Goal: Information Seeking & Learning: Learn about a topic

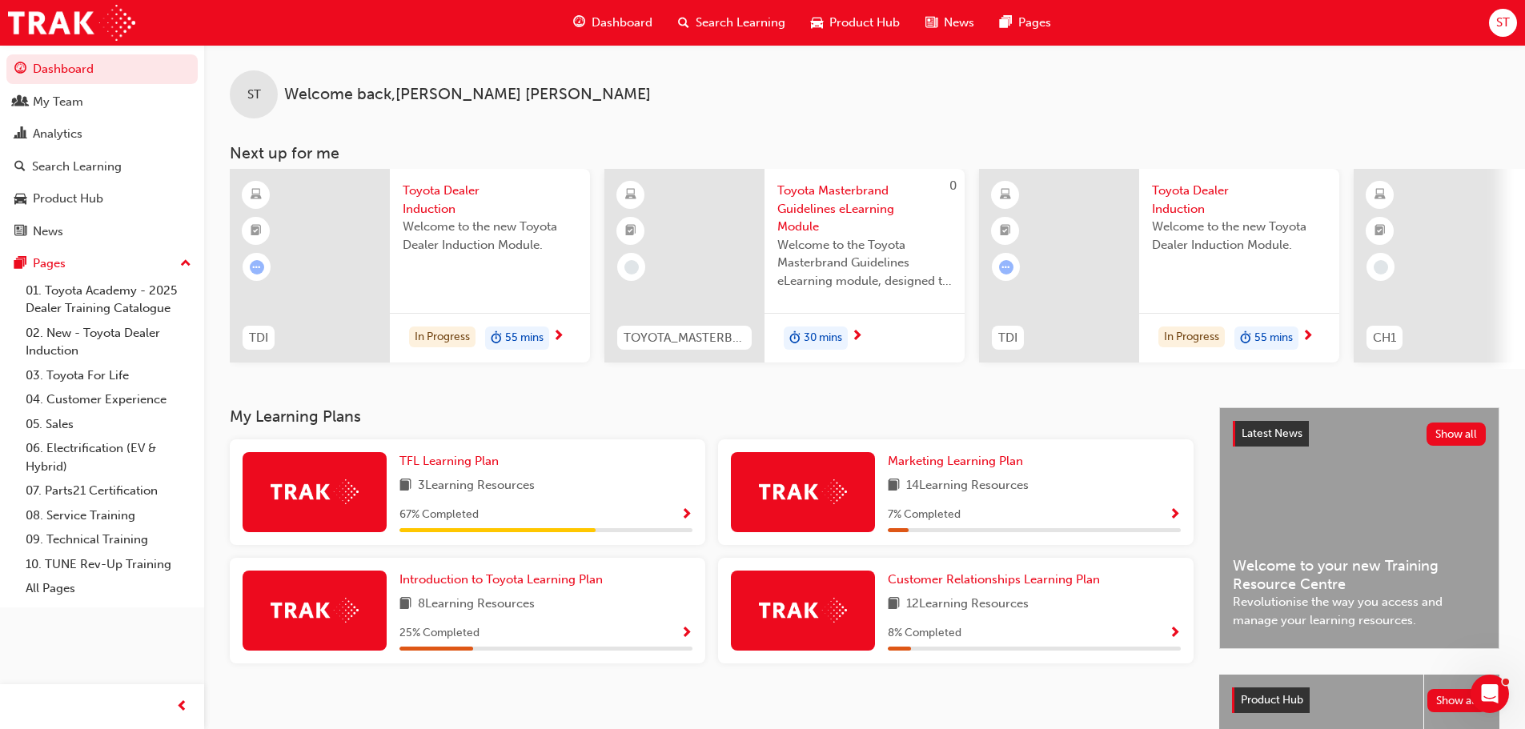
click at [67, 93] on div "My Team" at bounding box center [58, 102] width 50 height 18
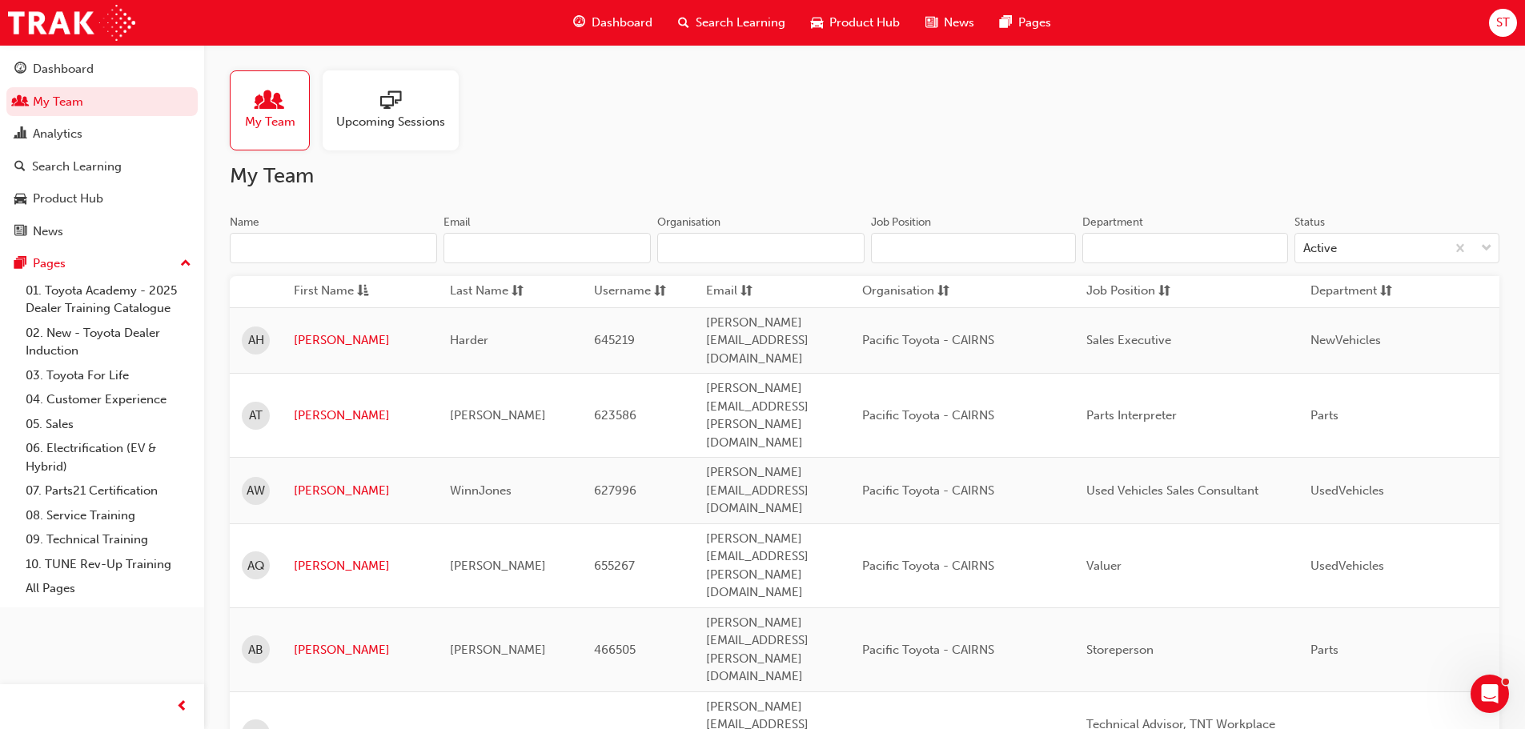
click at [276, 249] on input "Name" at bounding box center [333, 248] width 207 height 30
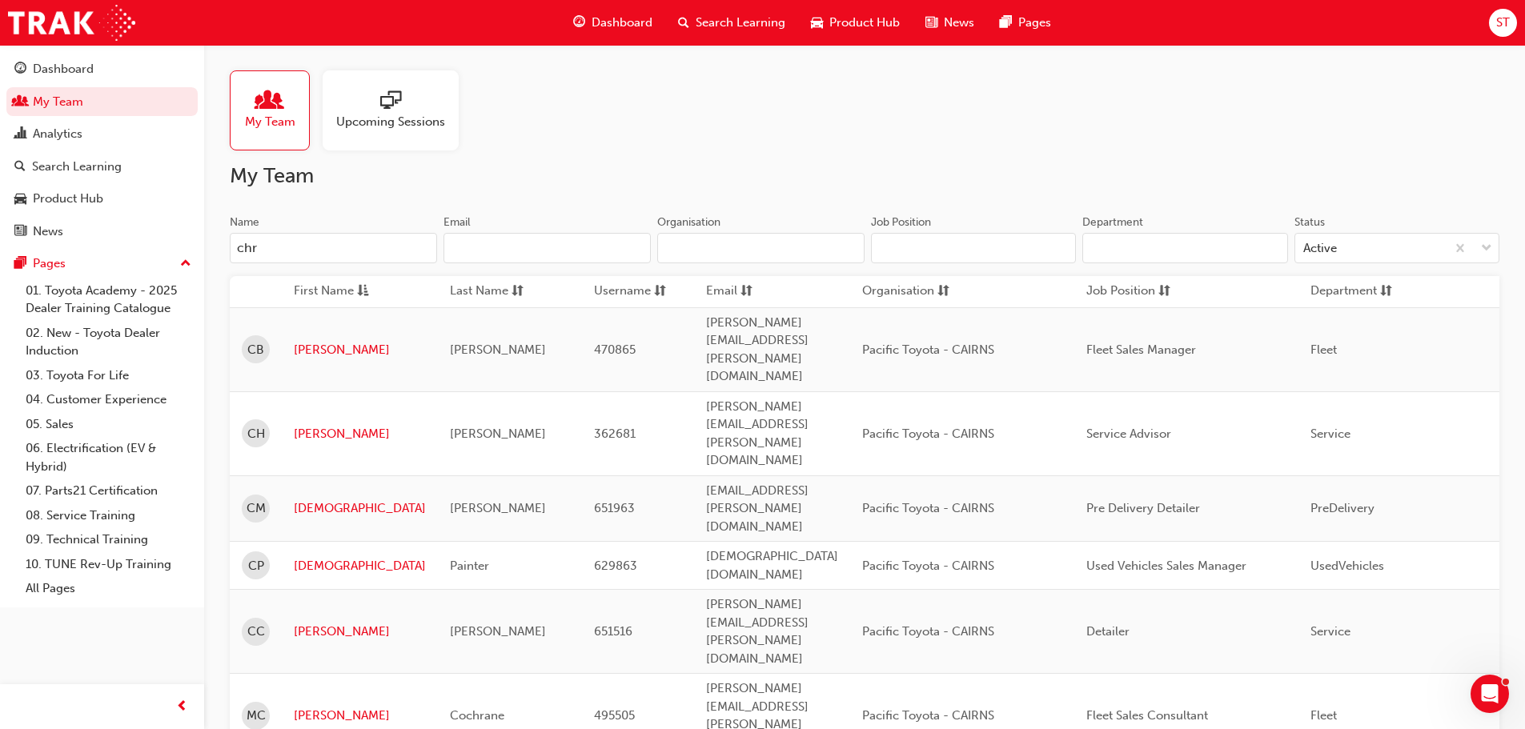
type input "chr"
click at [396, 91] on span "sessionType_ONLINE_URL-icon" at bounding box center [390, 101] width 21 height 22
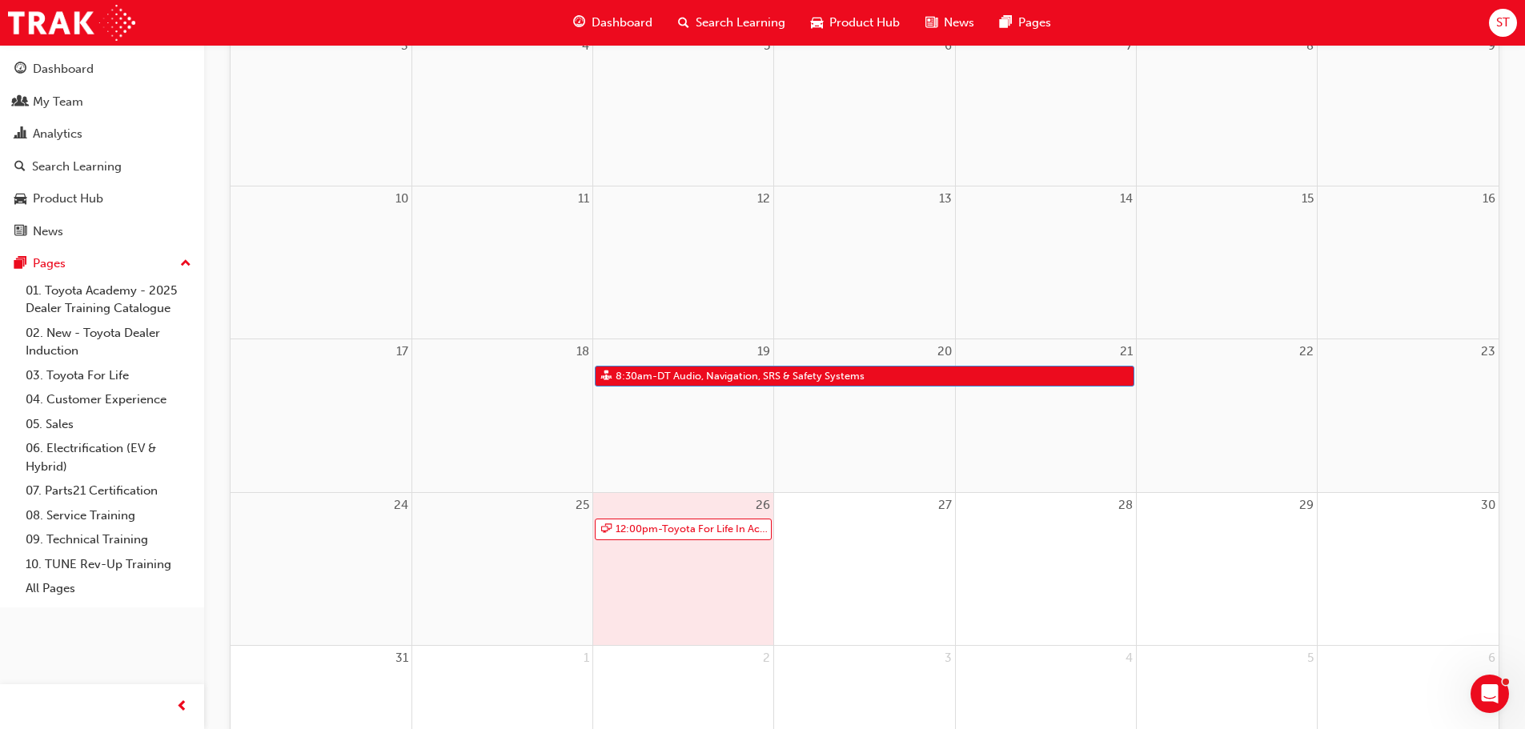
scroll to position [480, 0]
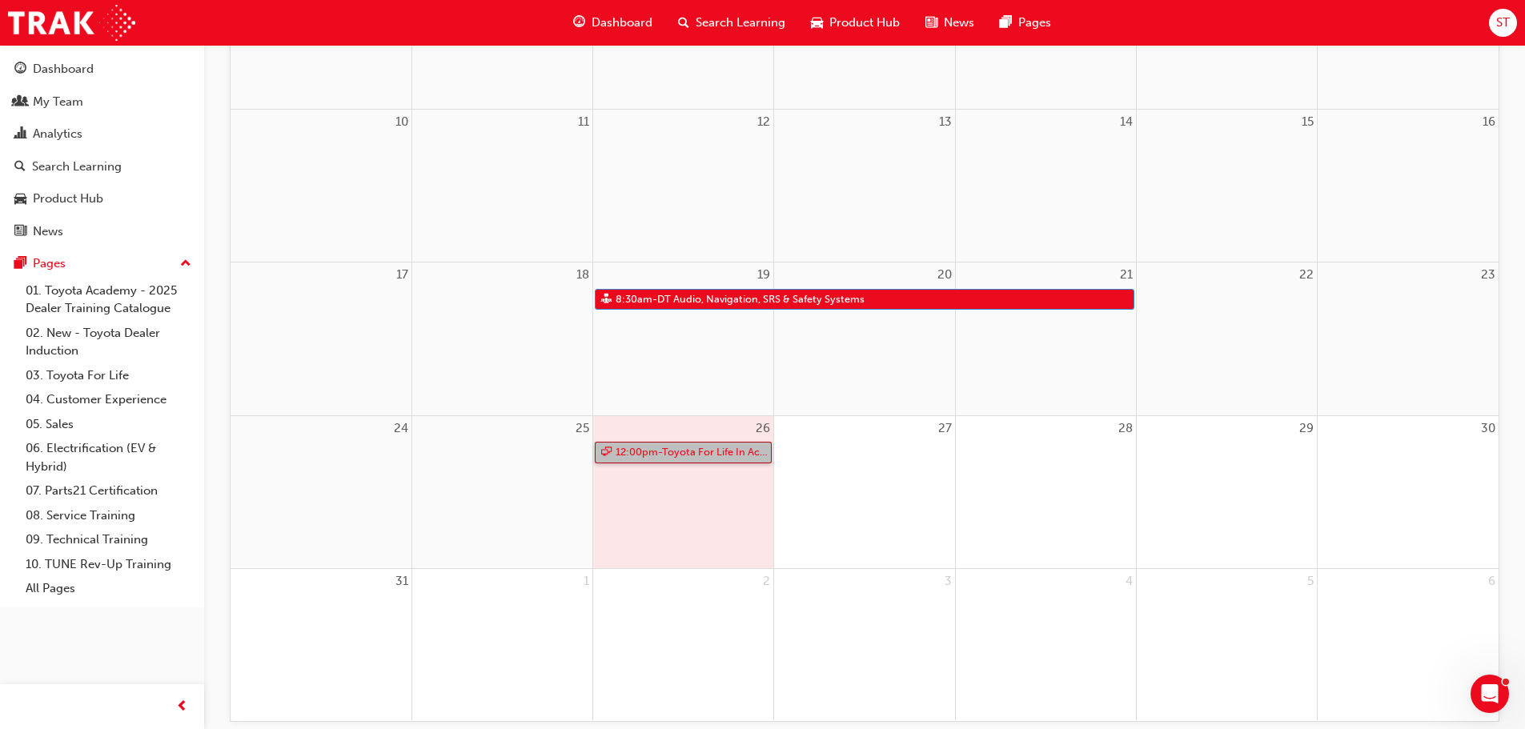
click at [699, 452] on link "12:00pm - Toyota For Life In Action - Virtual Classroom" at bounding box center [683, 453] width 177 height 22
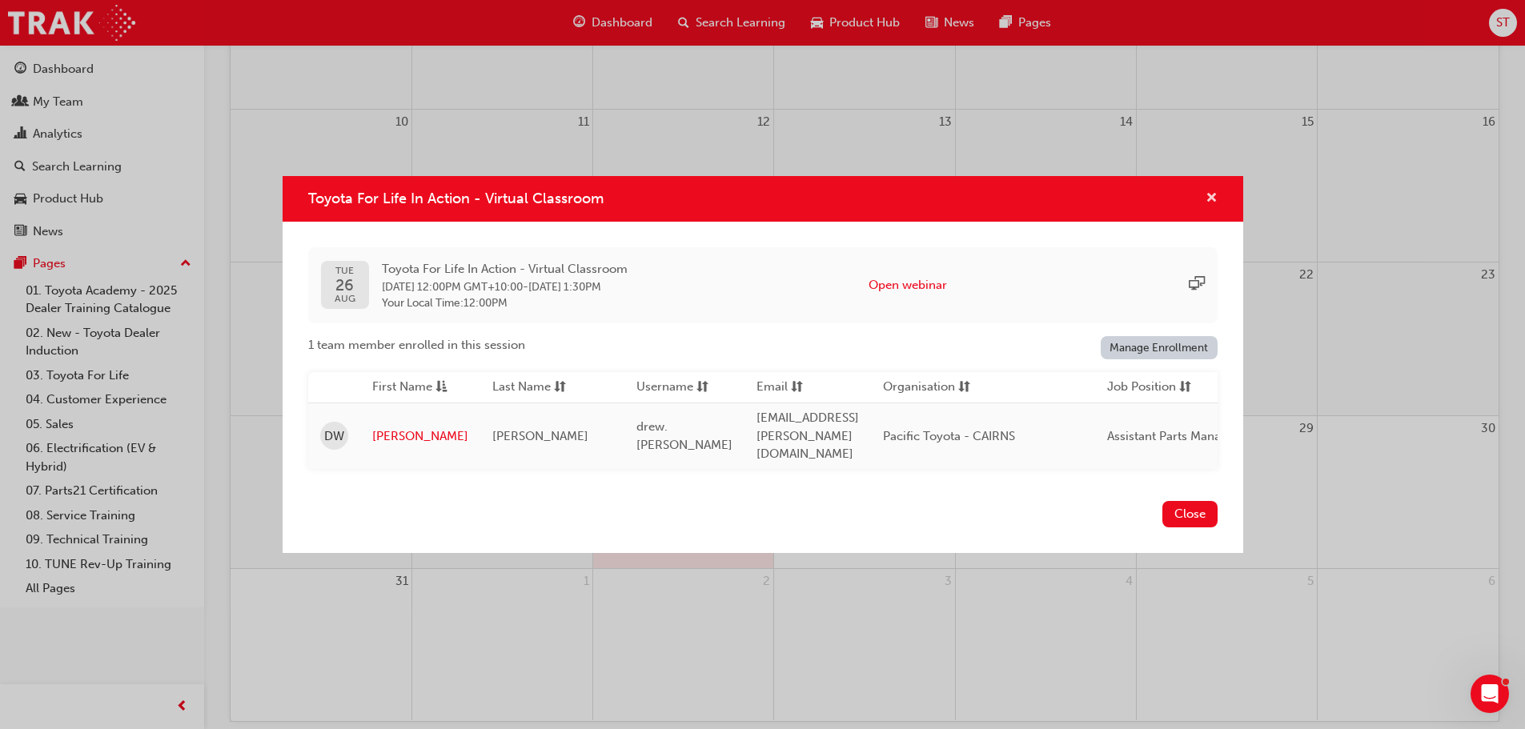
click at [1211, 203] on span "cross-icon" at bounding box center [1212, 199] width 12 height 14
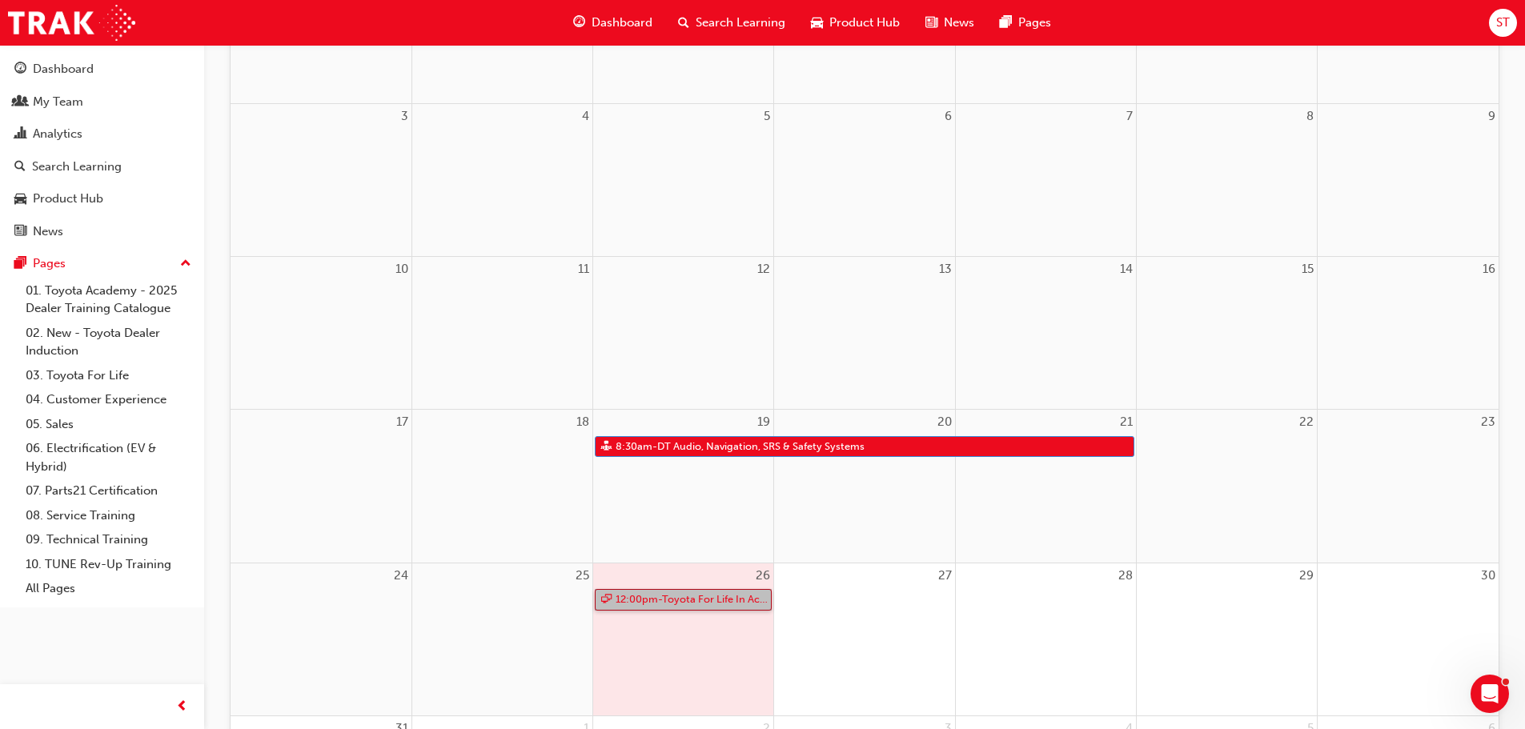
scroll to position [71, 0]
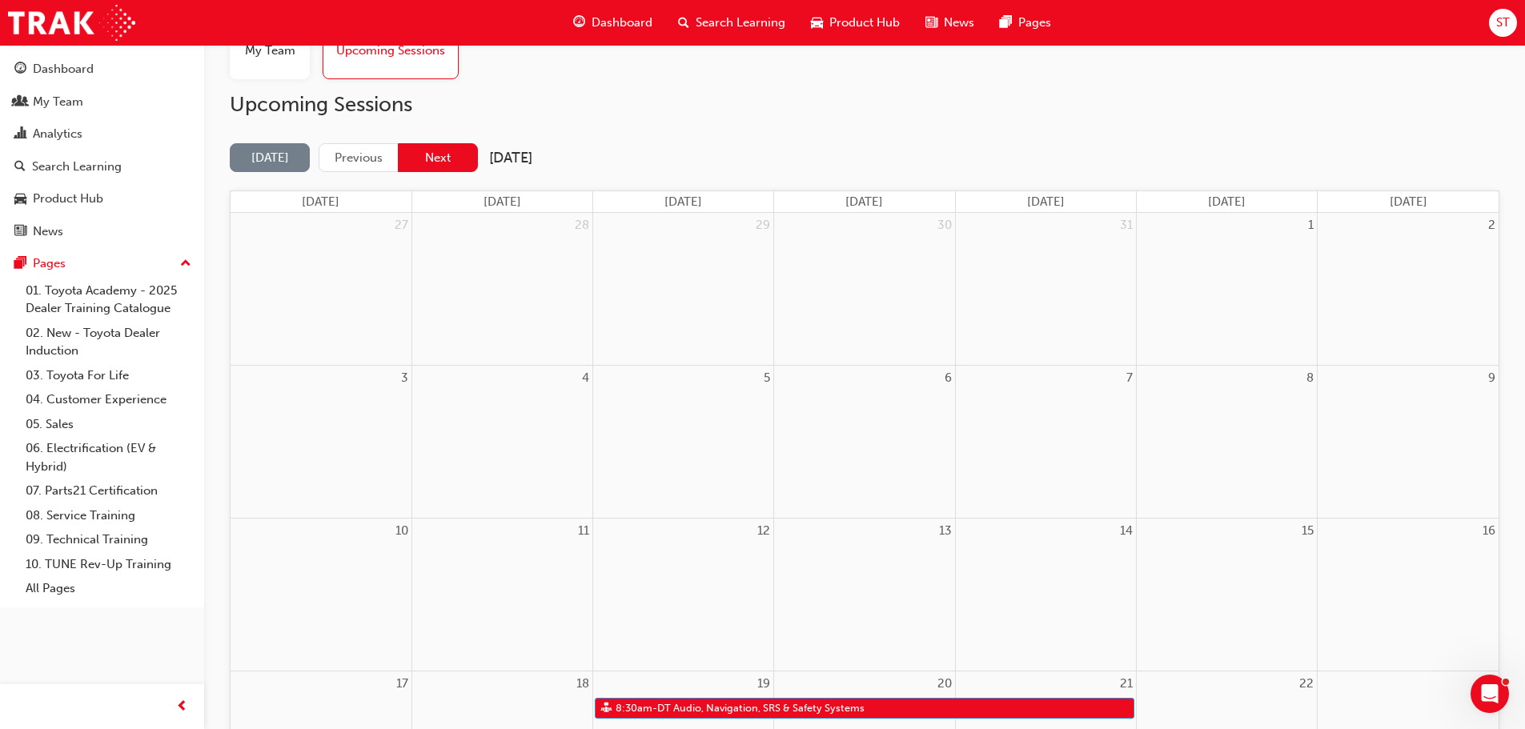
click at [424, 159] on button "Next" at bounding box center [438, 158] width 80 height 30
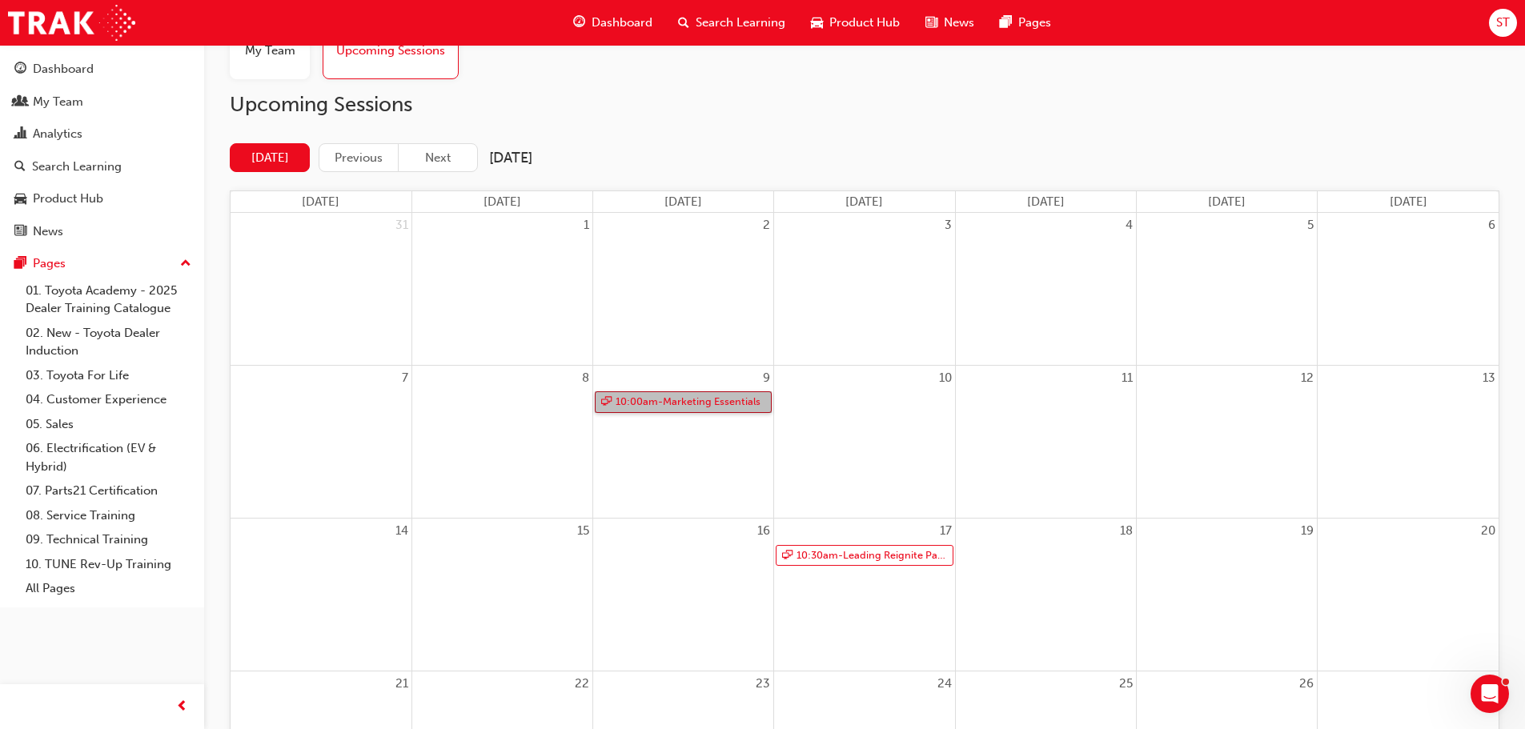
click at [707, 405] on link "10:00am - Marketing Essentials" at bounding box center [683, 403] width 177 height 22
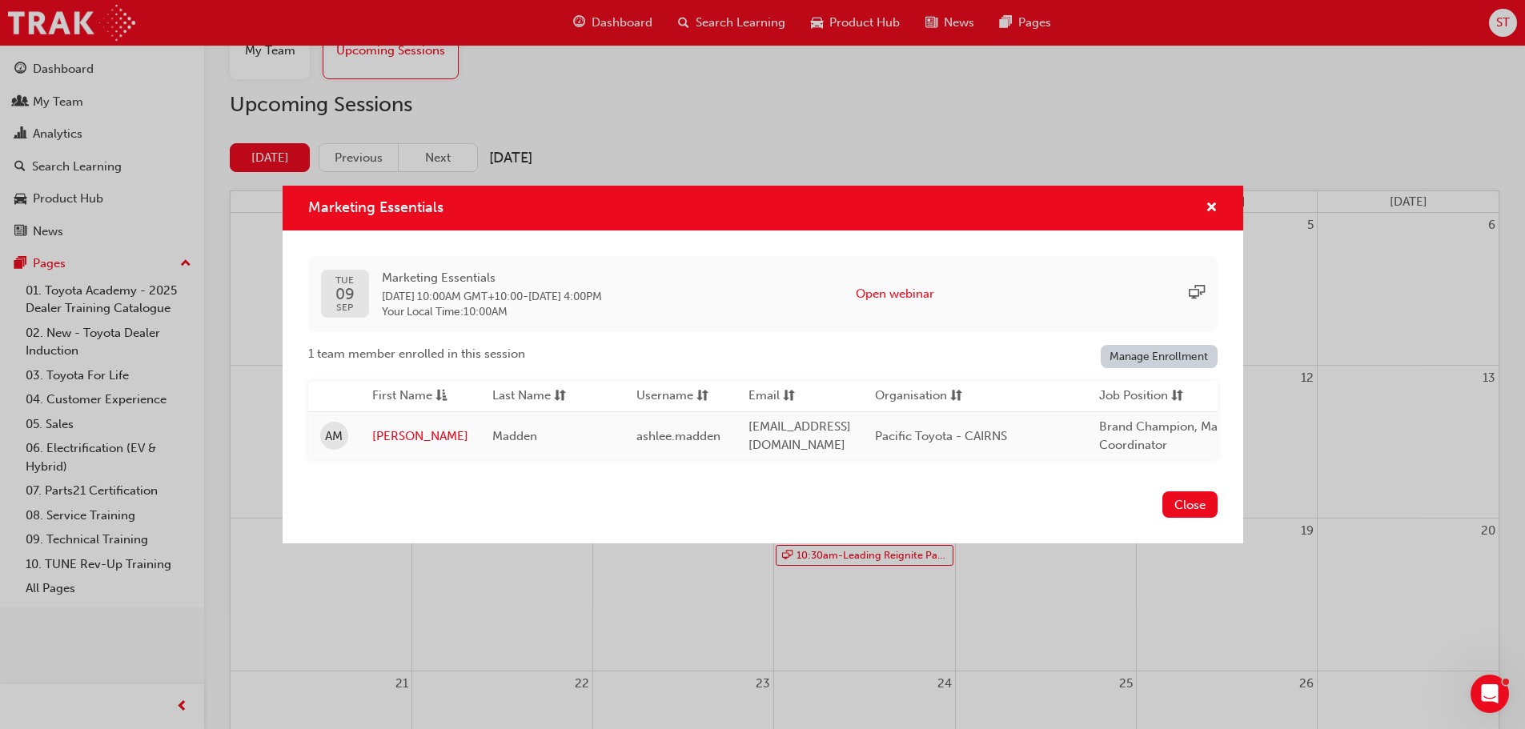
click at [1007, 433] on span "Pacific Toyota - CAIRNS" at bounding box center [941, 436] width 132 height 14
click at [920, 287] on button "Open webinar" at bounding box center [895, 294] width 78 height 18
click at [1213, 202] on span "cross-icon" at bounding box center [1212, 209] width 12 height 14
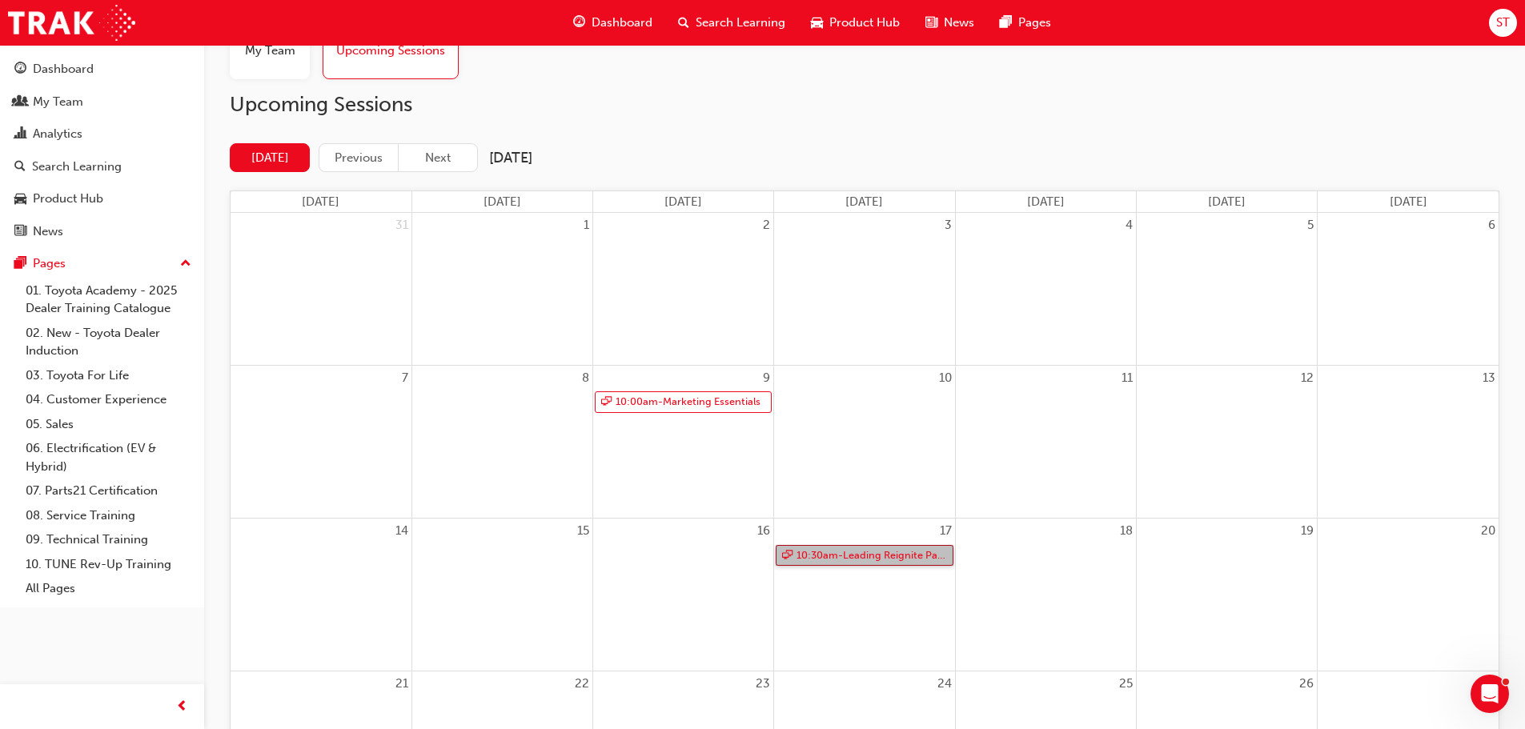
click at [908, 563] on link "10:30am - Leading Reignite Part 2 - Virtual Classroom" at bounding box center [864, 556] width 177 height 22
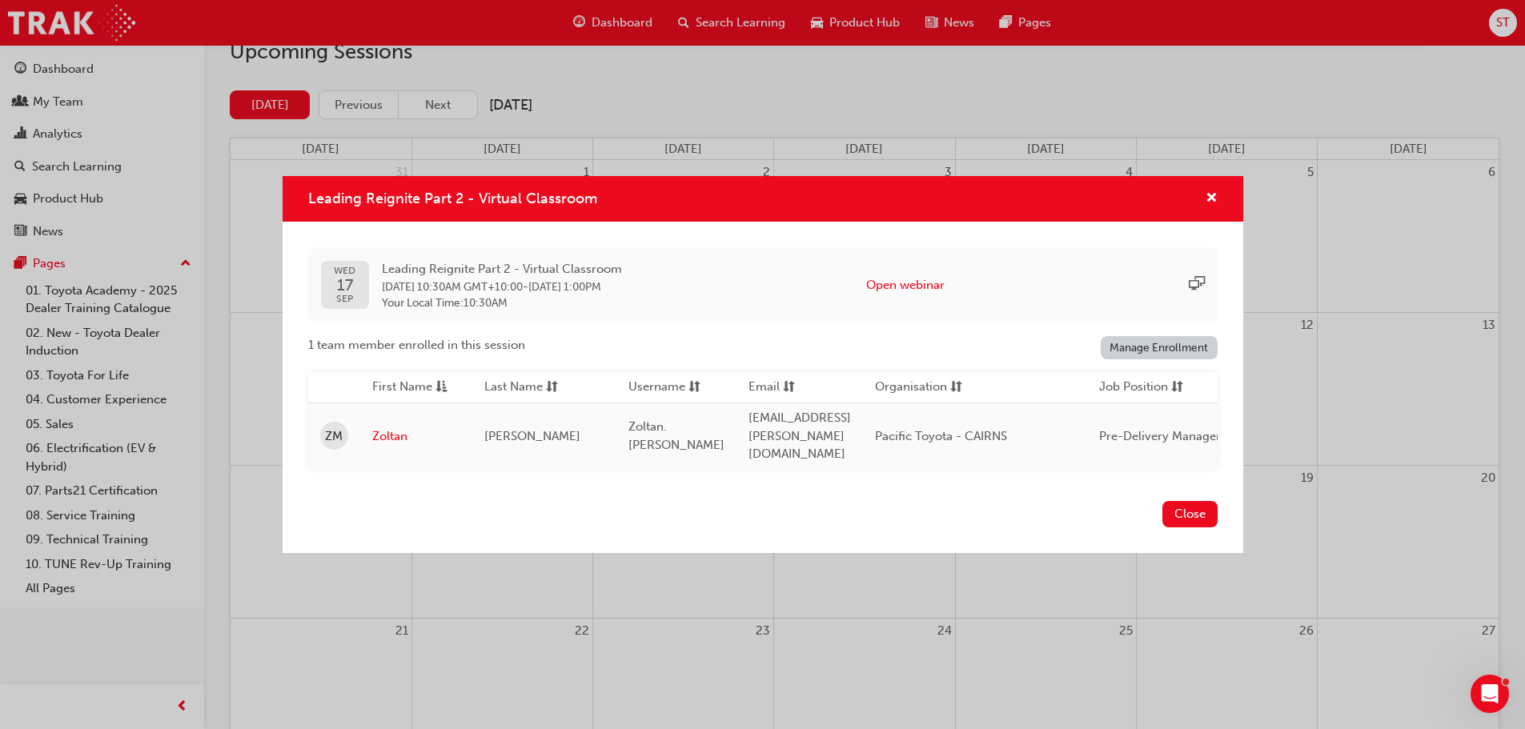
scroll to position [151, 0]
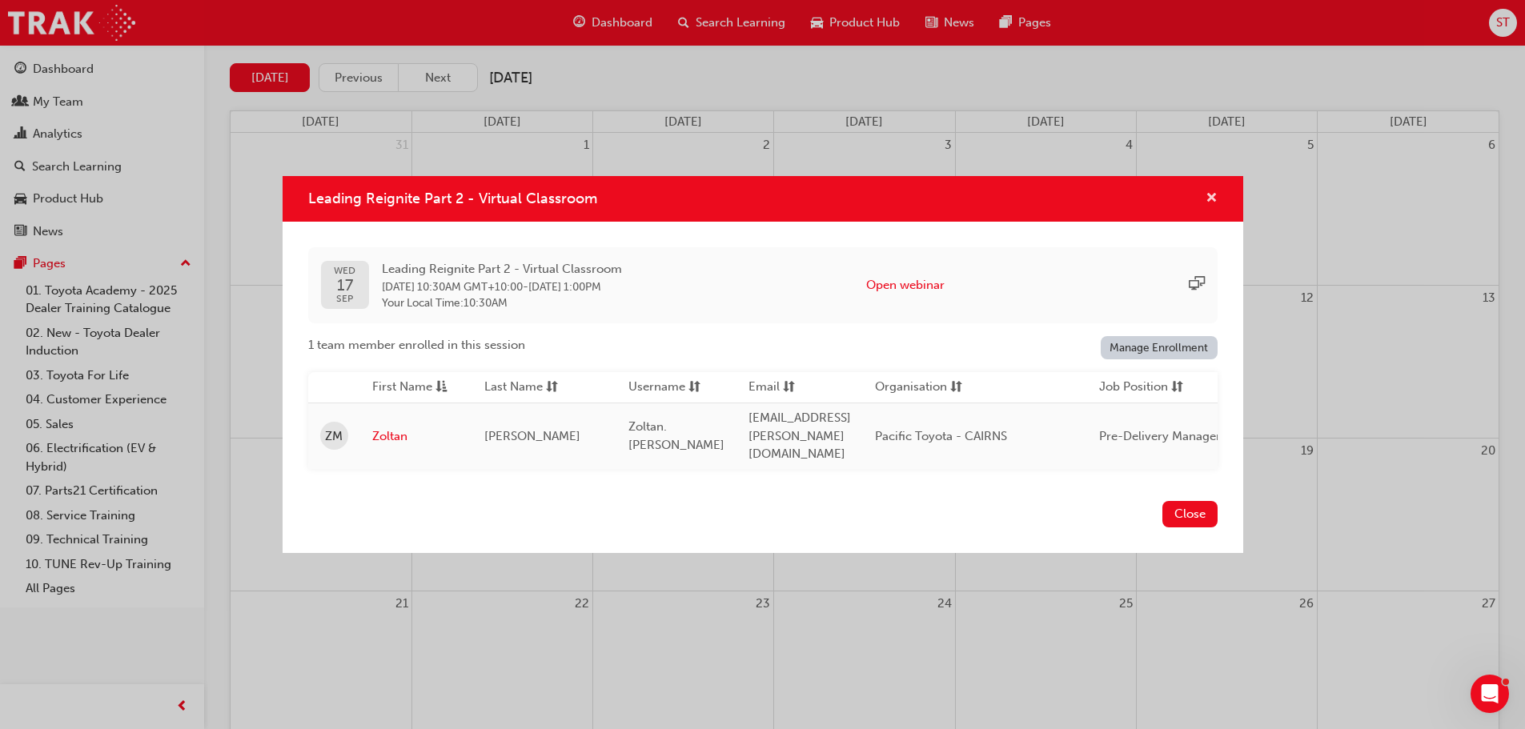
click at [1207, 203] on span "cross-icon" at bounding box center [1212, 199] width 12 height 14
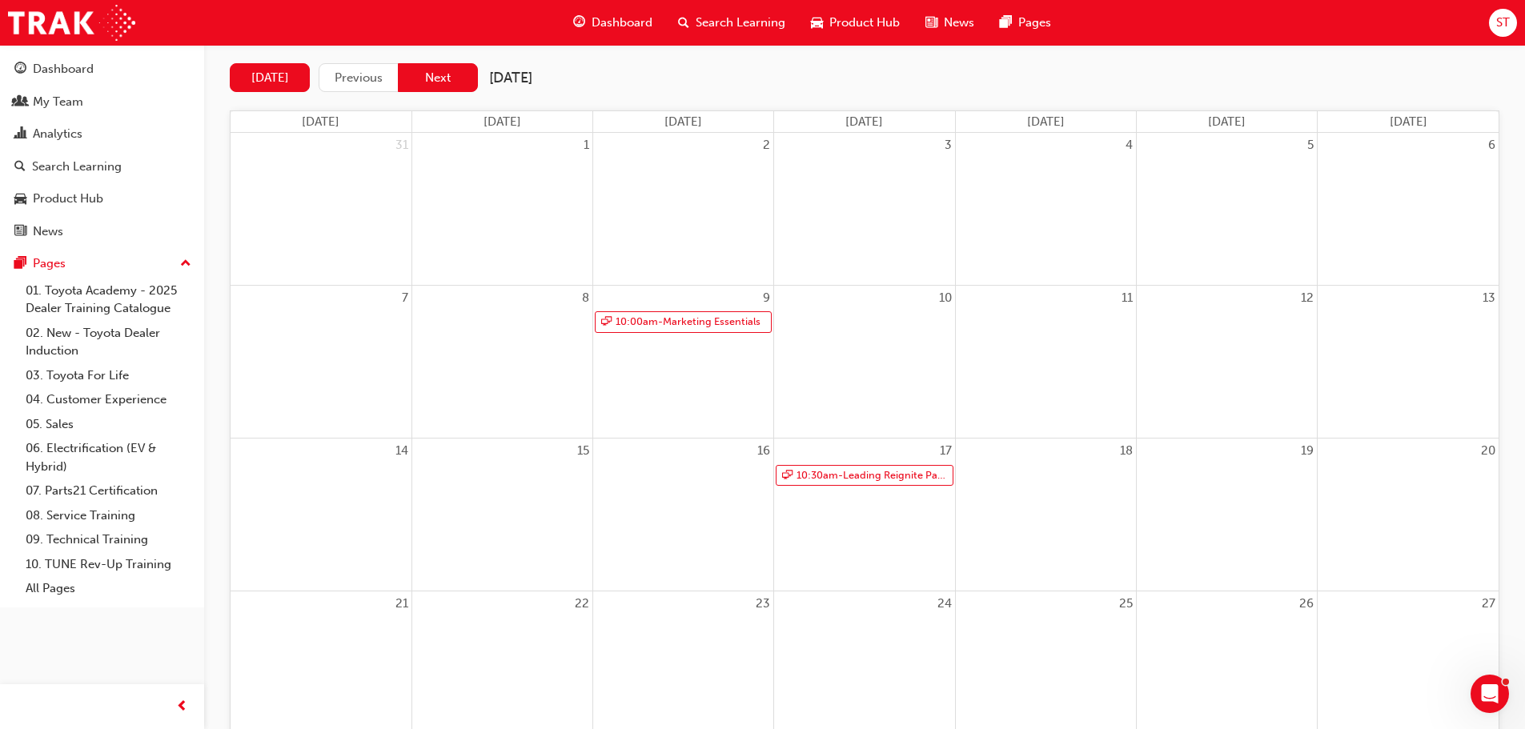
click at [445, 86] on button "Next" at bounding box center [438, 78] width 80 height 30
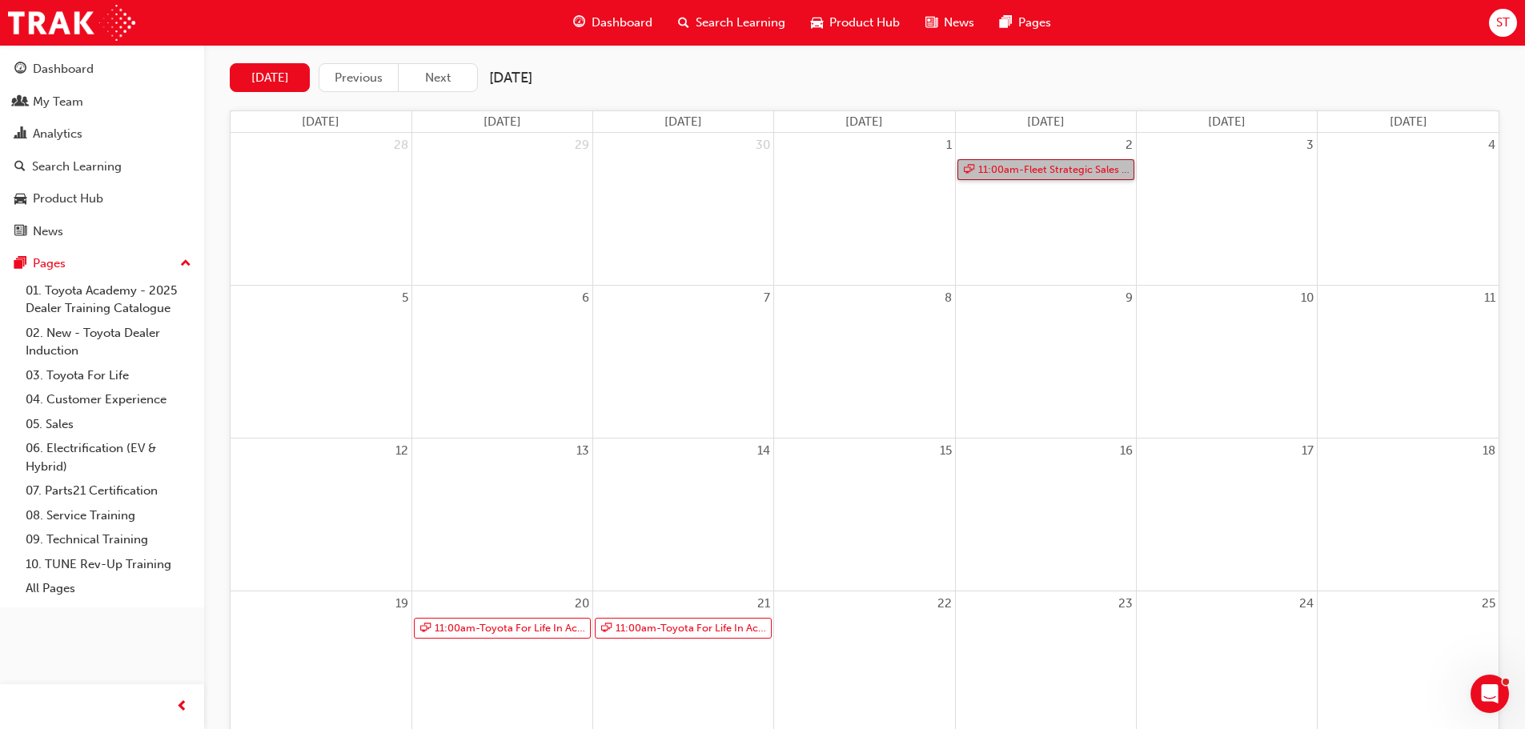
click at [1049, 166] on link "11:00am - Fleet Strategic Sales Process - Advanced" at bounding box center [1046, 170] width 177 height 22
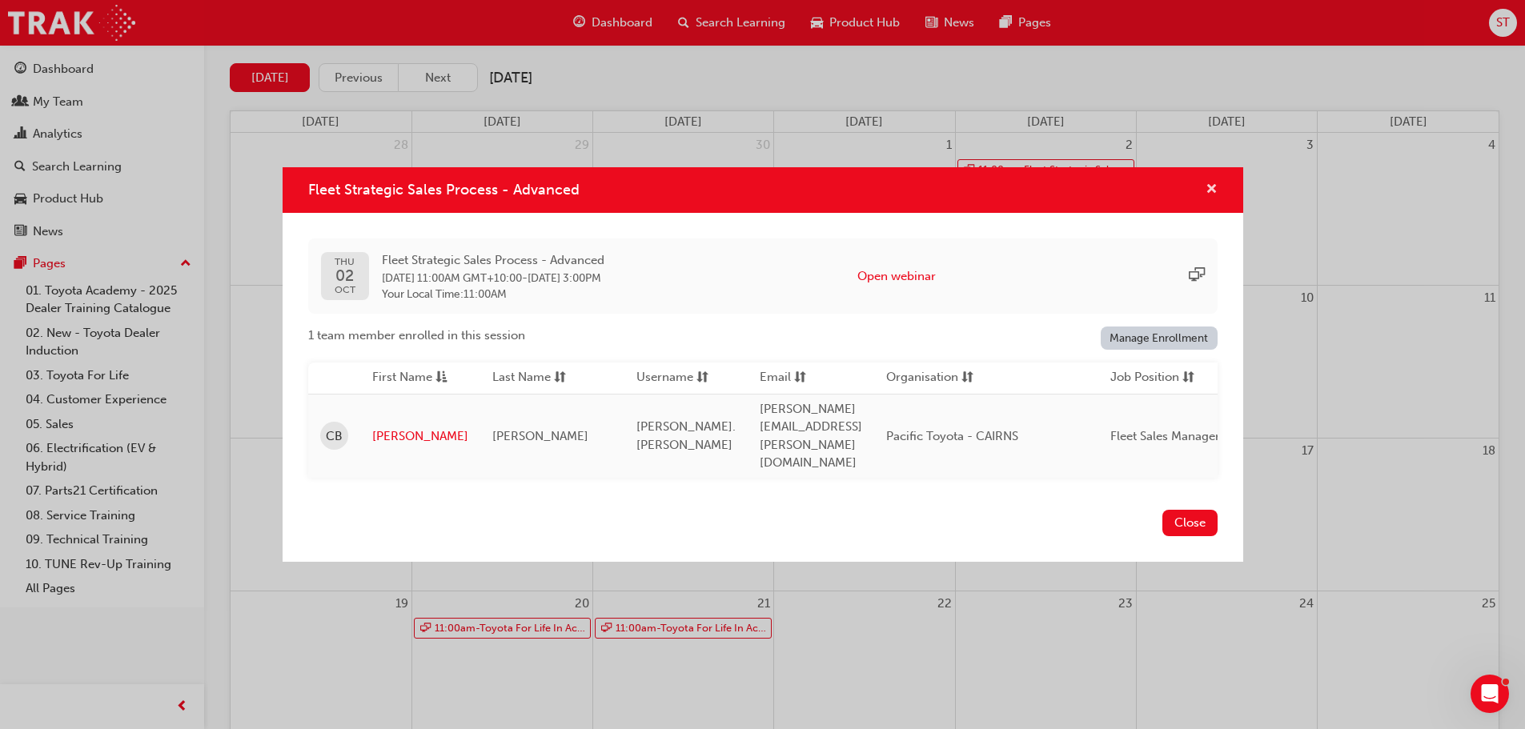
click at [1211, 198] on span "cross-icon" at bounding box center [1212, 190] width 12 height 14
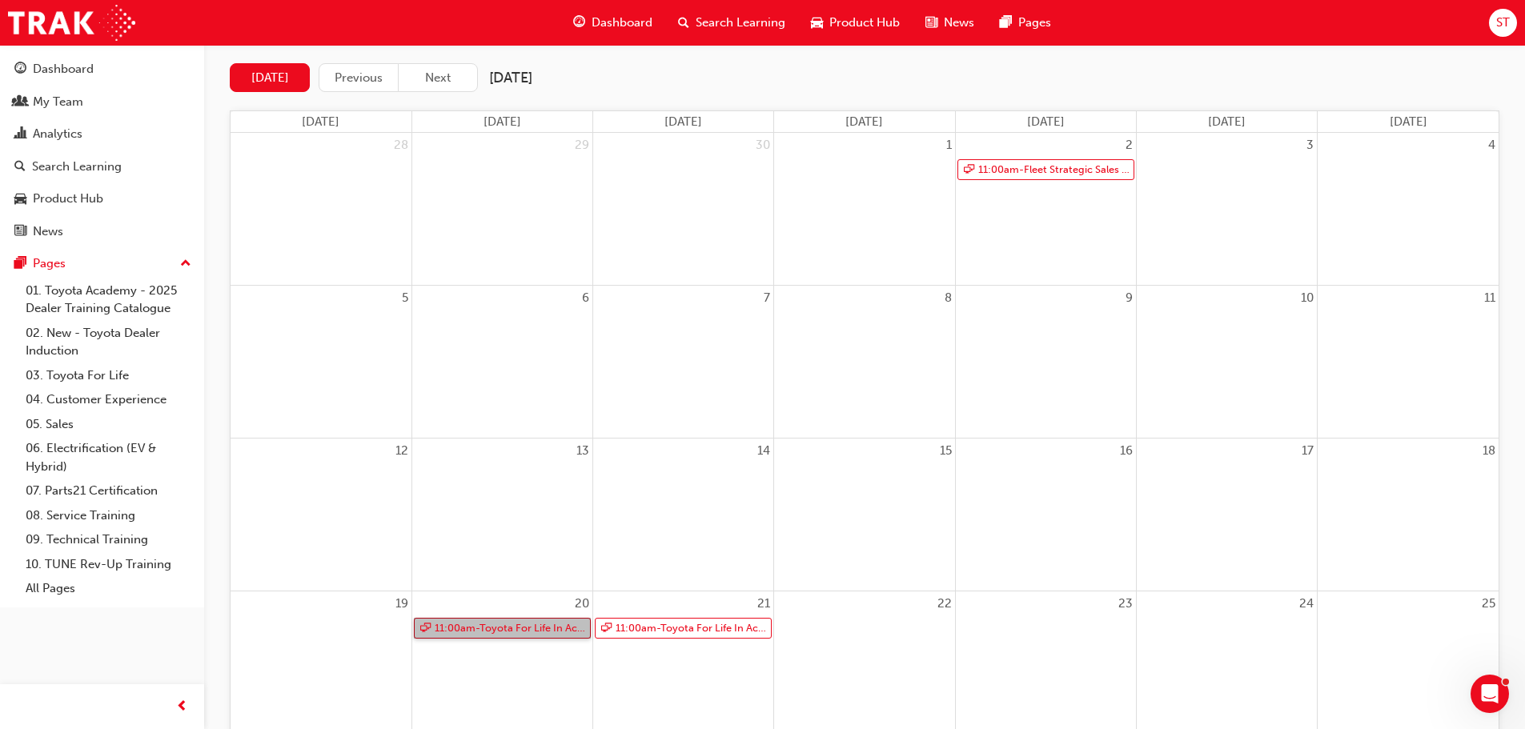
click at [546, 630] on link "11:00am - Toyota For Life In Action - Virtual Classroom" at bounding box center [502, 629] width 177 height 22
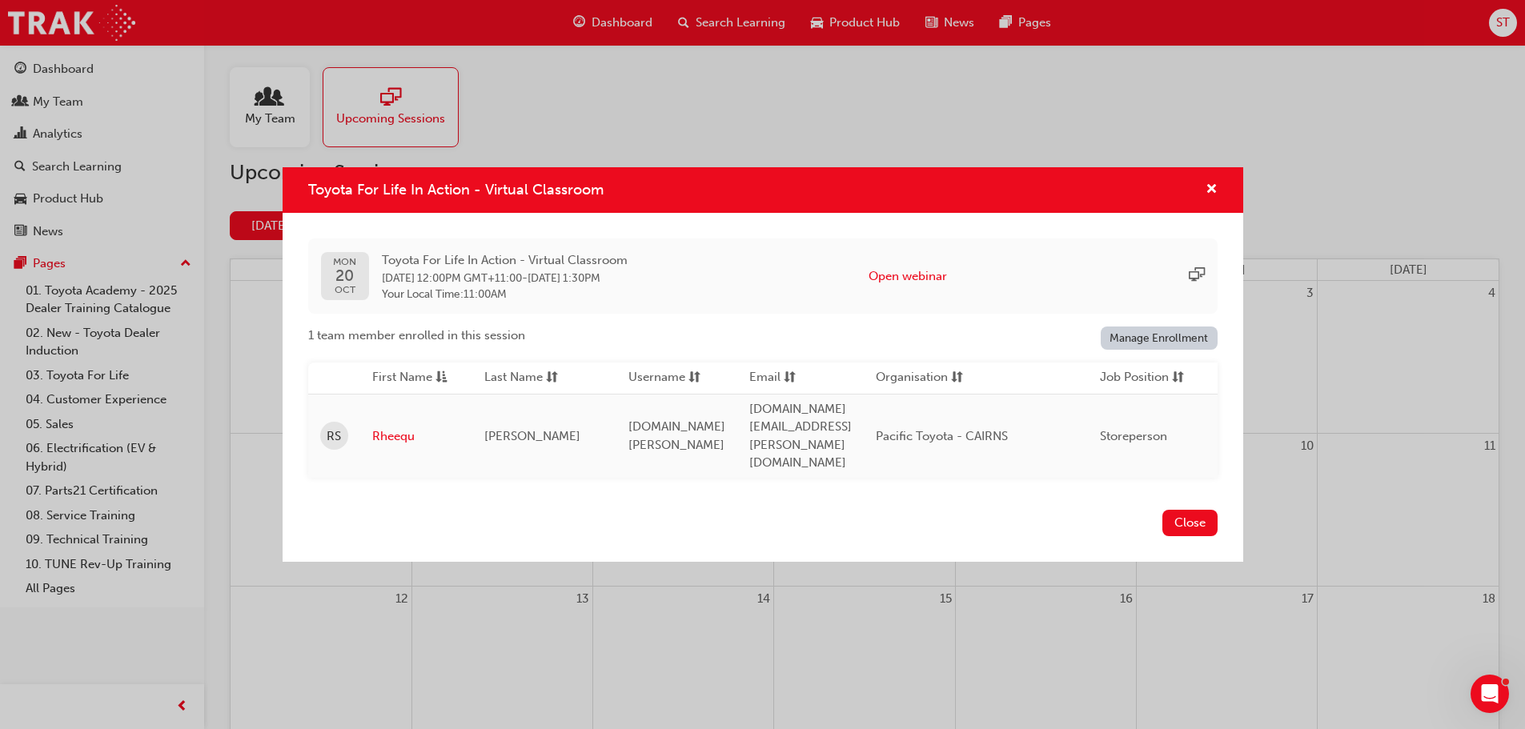
scroll to position [0, 0]
click at [1215, 198] on span "cross-icon" at bounding box center [1212, 190] width 12 height 14
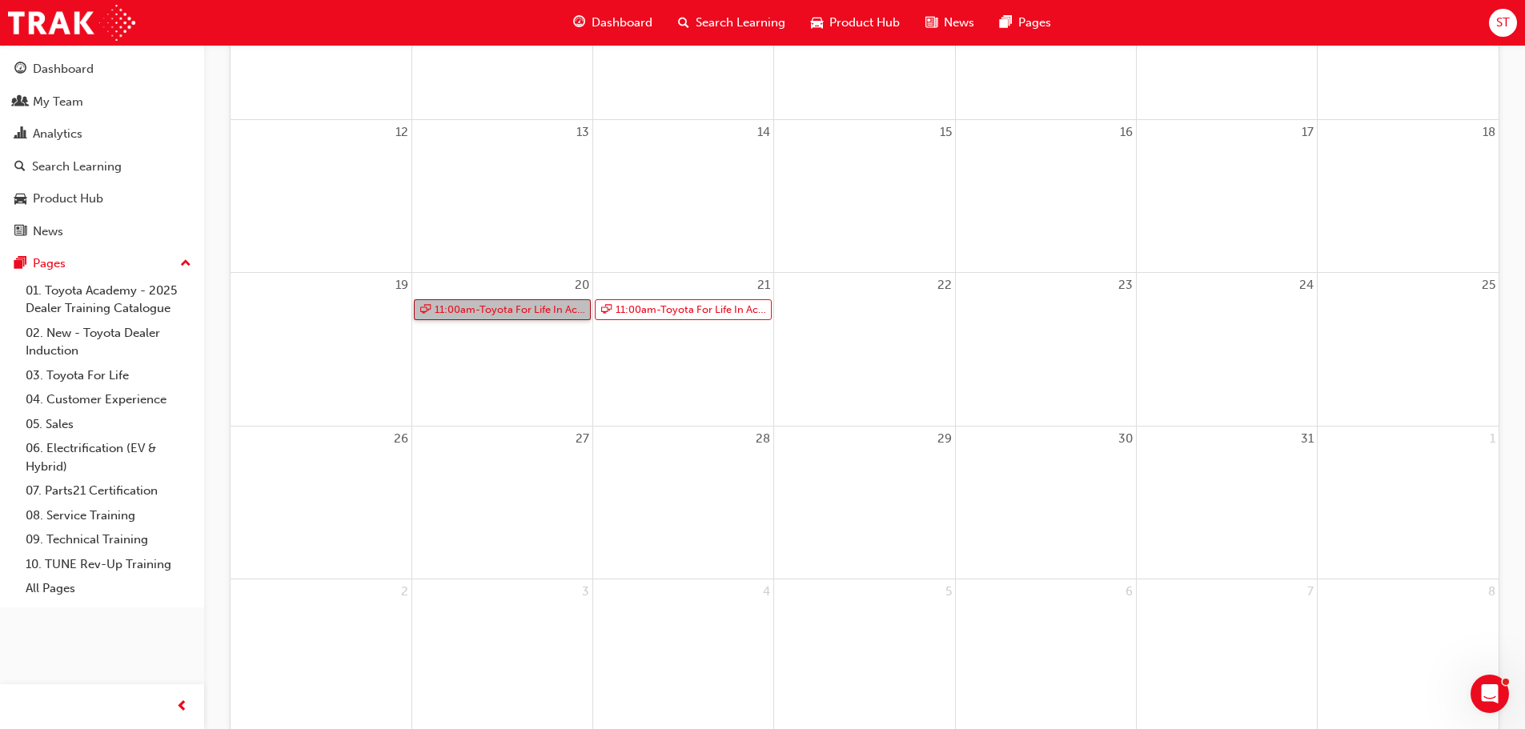
scroll to position [392, 0]
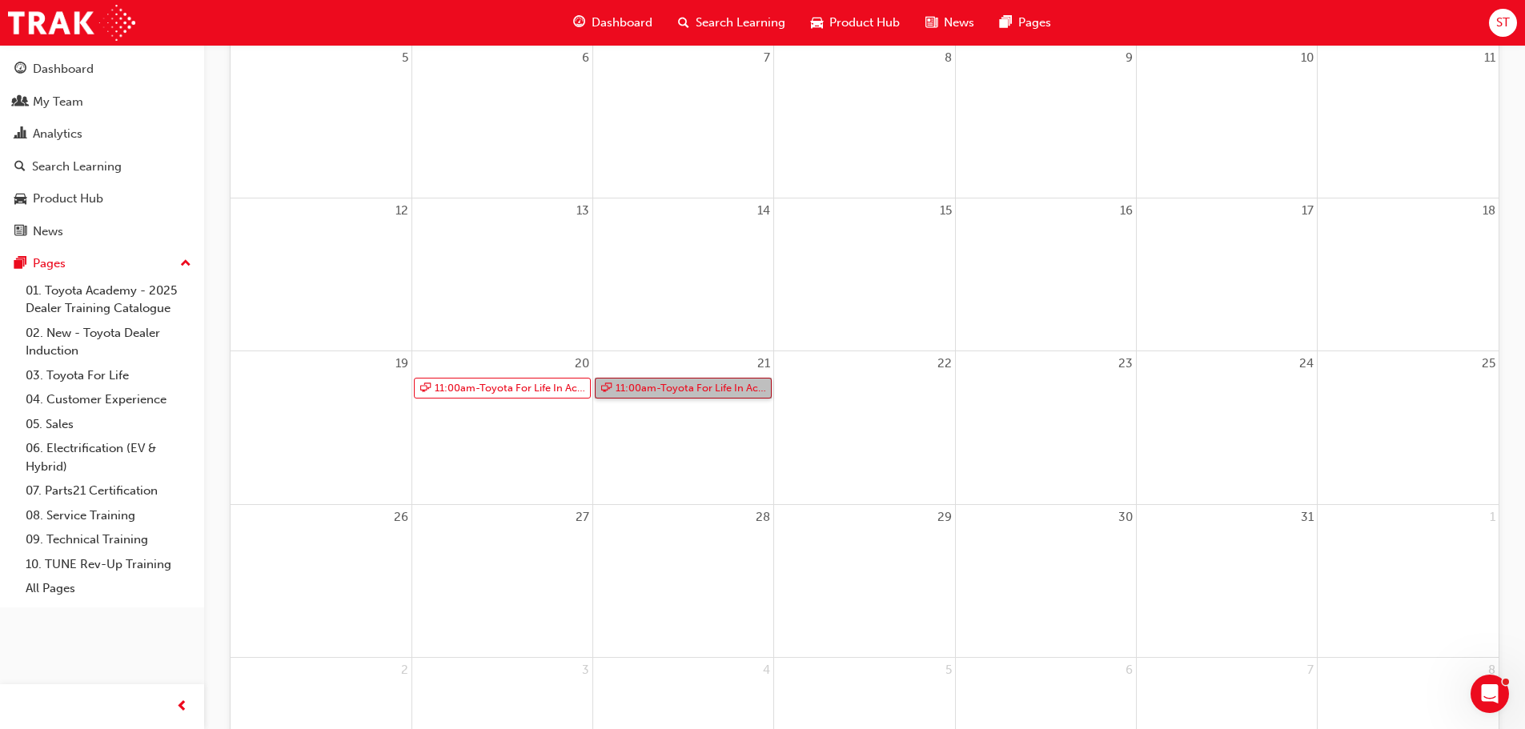
click at [651, 387] on link "11:00am - Toyota For Life In Action - Virtual Classroom" at bounding box center [683, 389] width 177 height 22
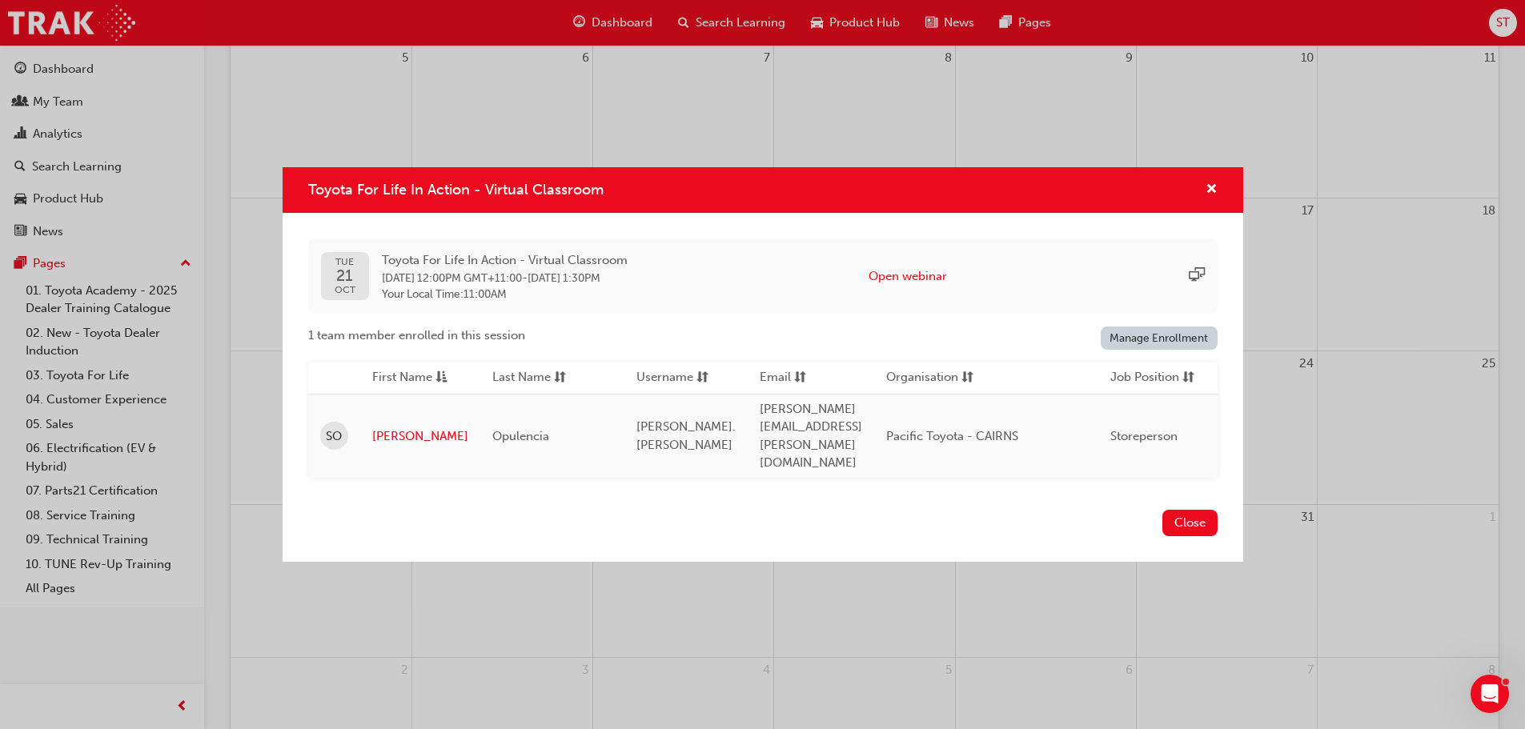
click at [604, 436] on td "Opulencia" at bounding box center [552, 436] width 144 height 84
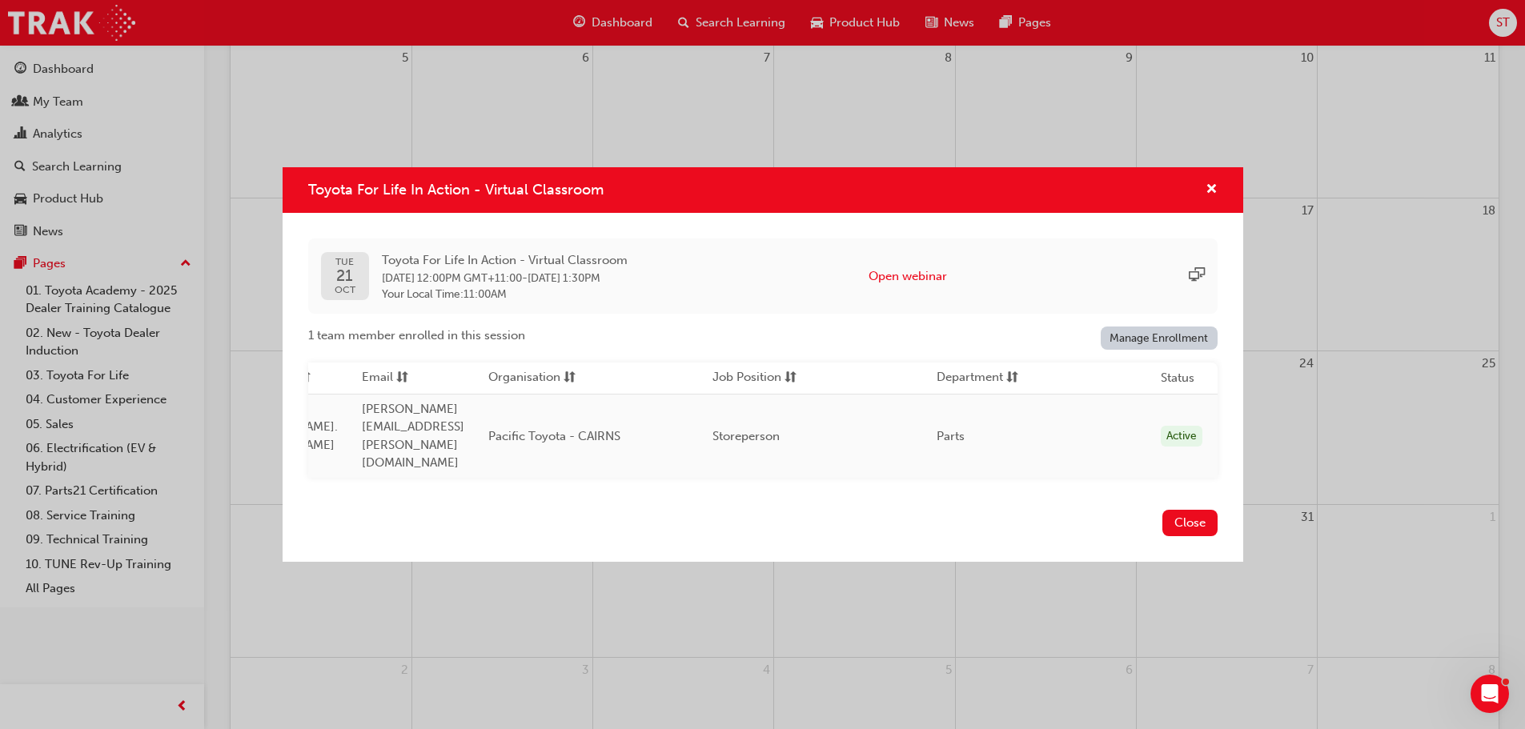
scroll to position [0, 0]
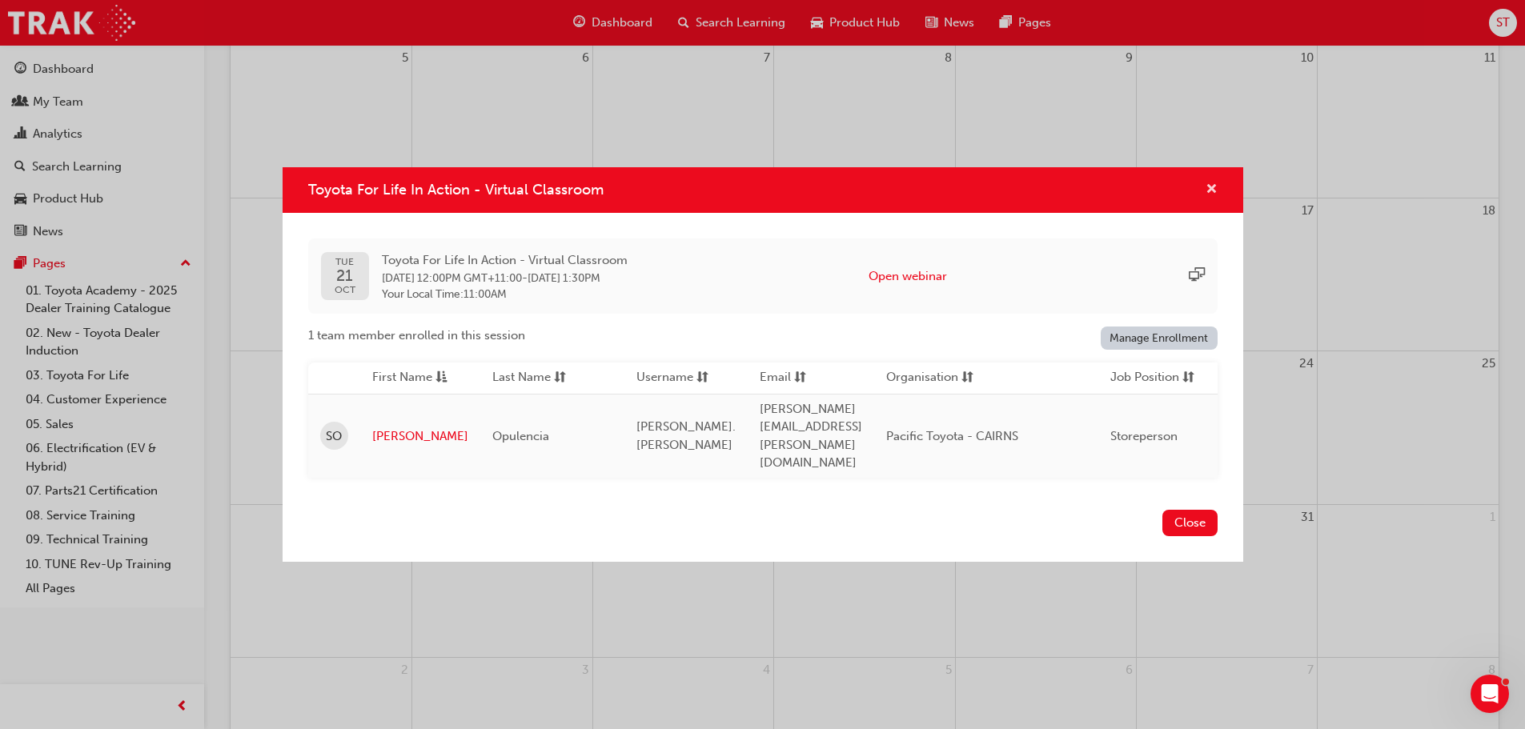
click at [1212, 198] on span "cross-icon" at bounding box center [1212, 190] width 12 height 14
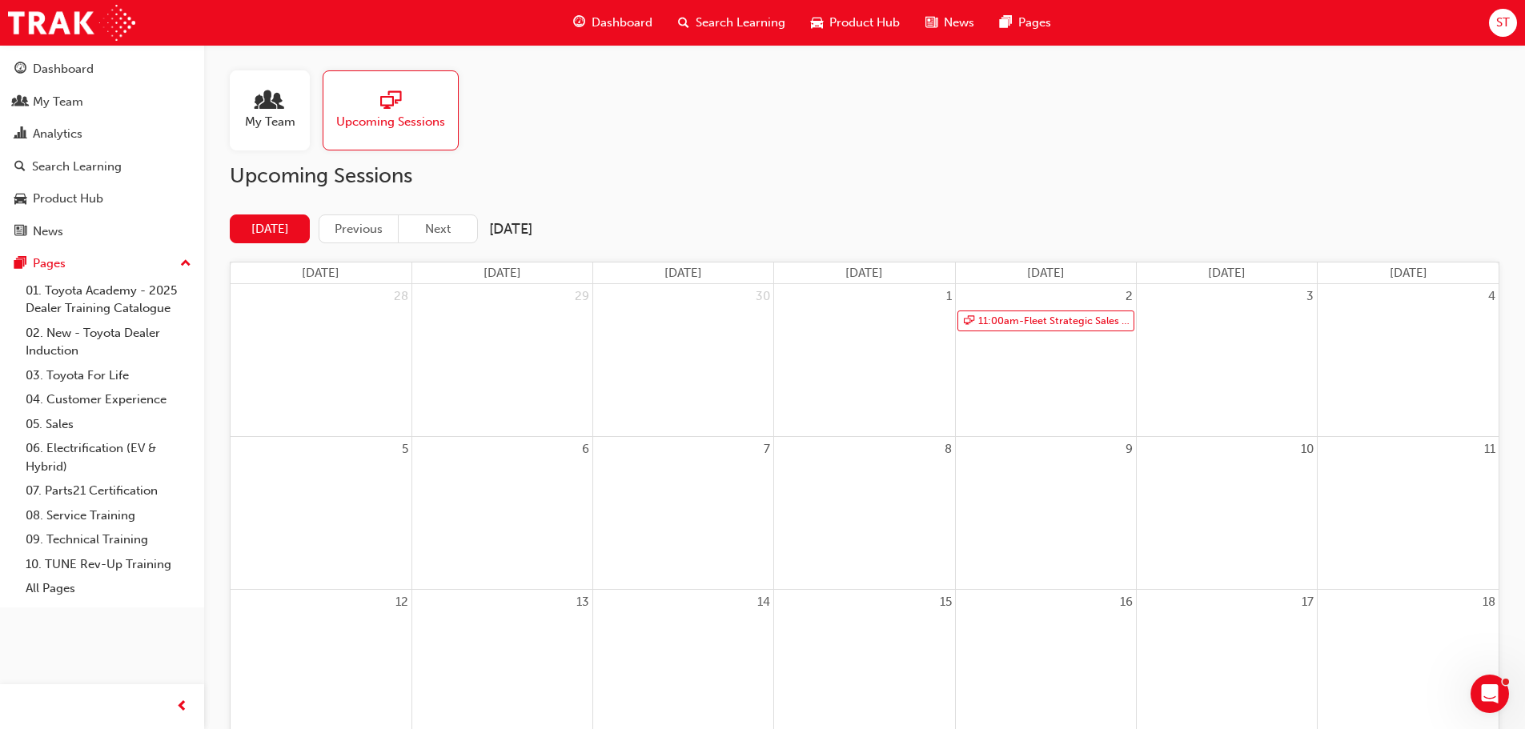
click at [287, 132] on div "My Team" at bounding box center [270, 110] width 80 height 80
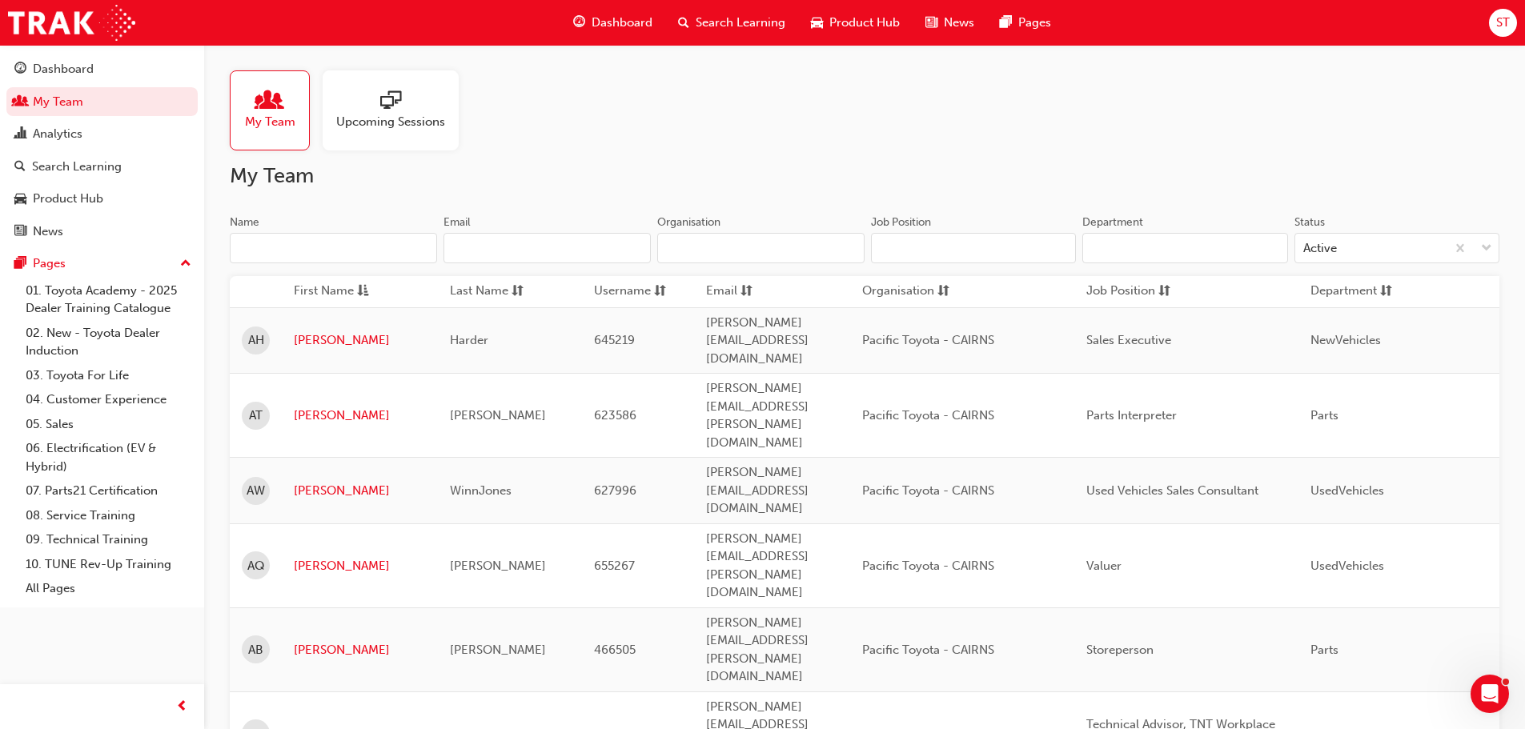
click at [338, 240] on input "Name" at bounding box center [333, 248] width 207 height 30
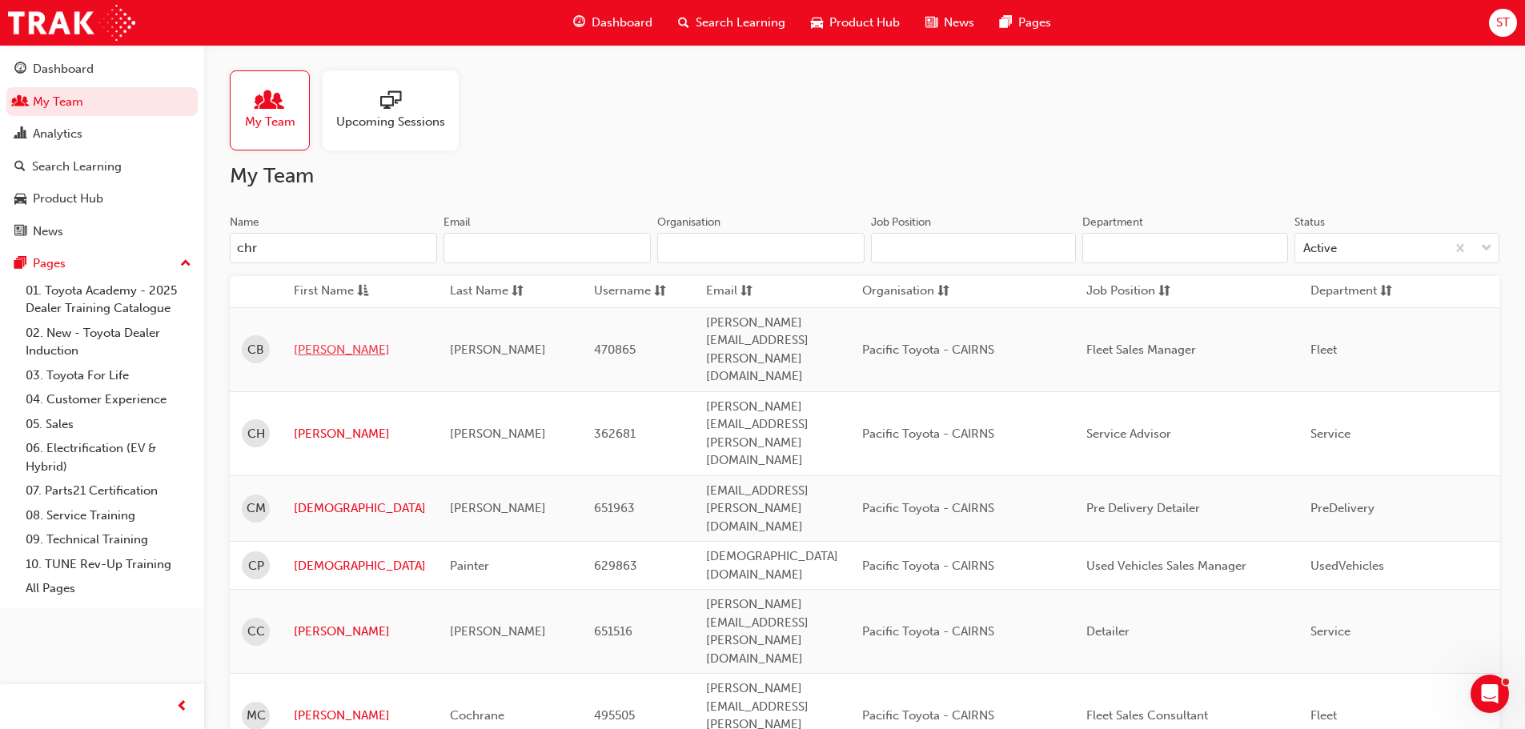
type input "chr"
click at [298, 341] on link "[PERSON_NAME]" at bounding box center [360, 350] width 132 height 18
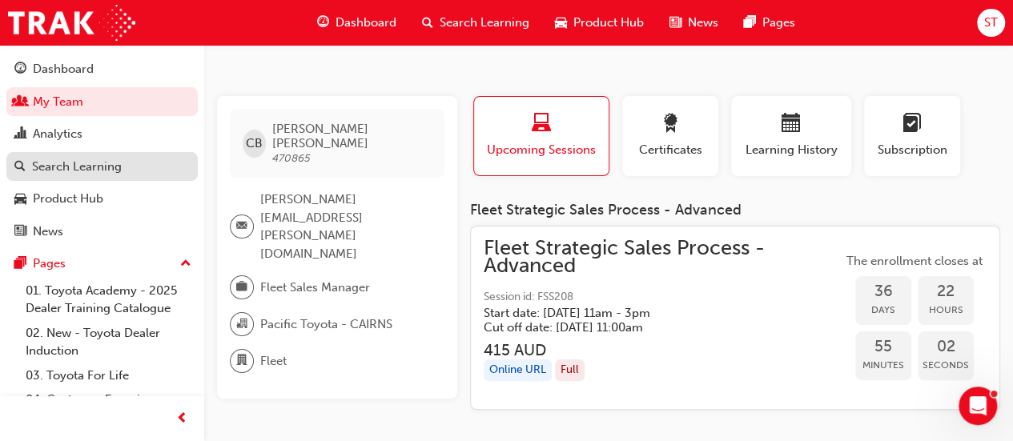
click at [100, 176] on link "Search Learning" at bounding box center [101, 167] width 191 height 30
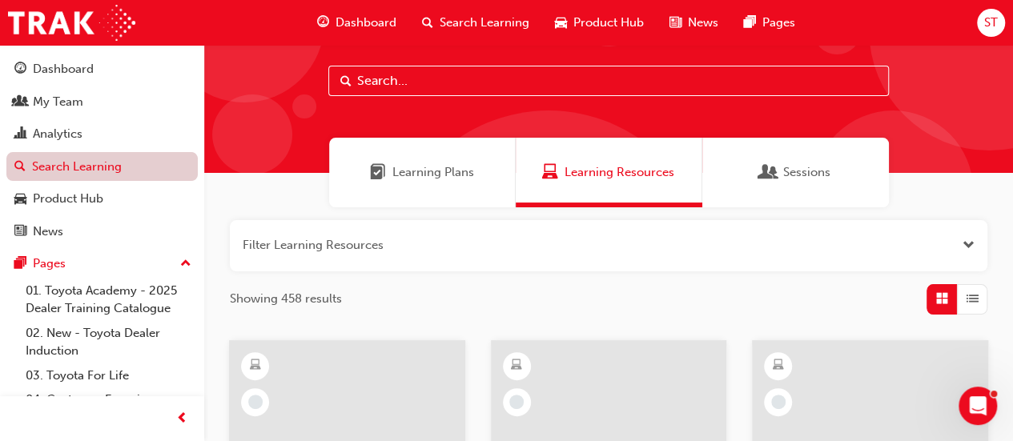
scroll to position [29, 0]
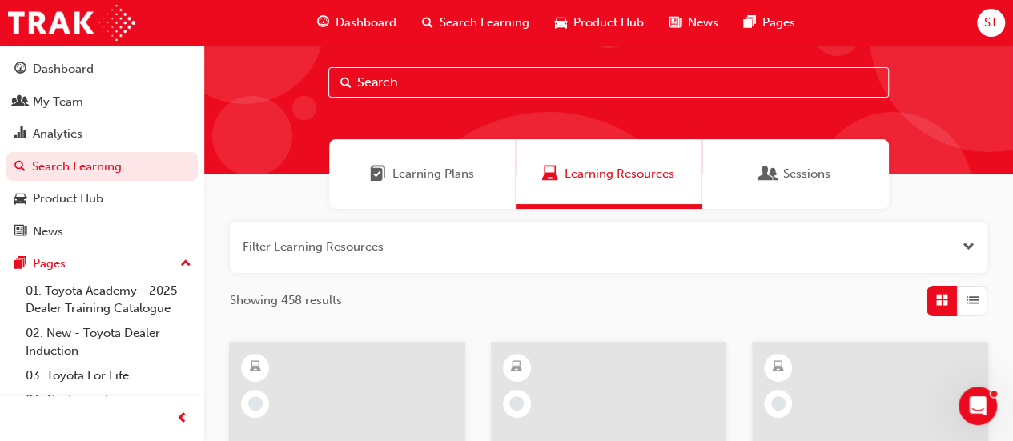
click at [434, 82] on input "text" at bounding box center [608, 82] width 560 height 30
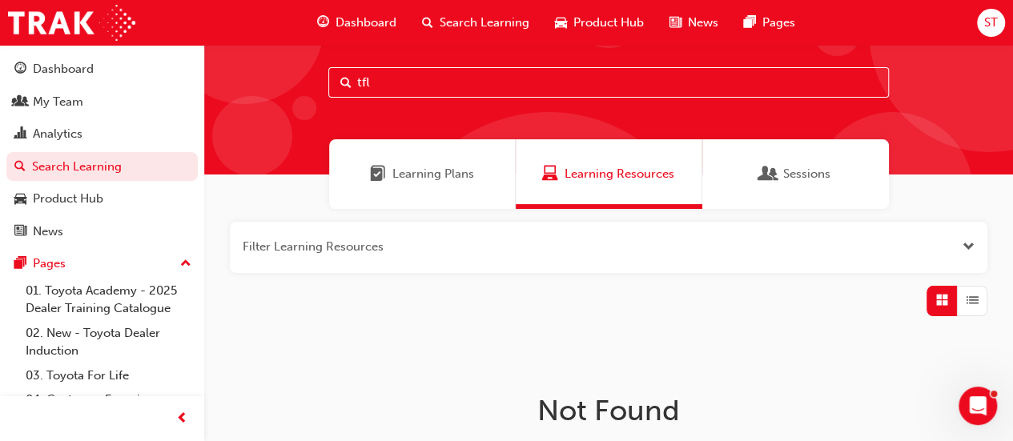
type input "tfl"
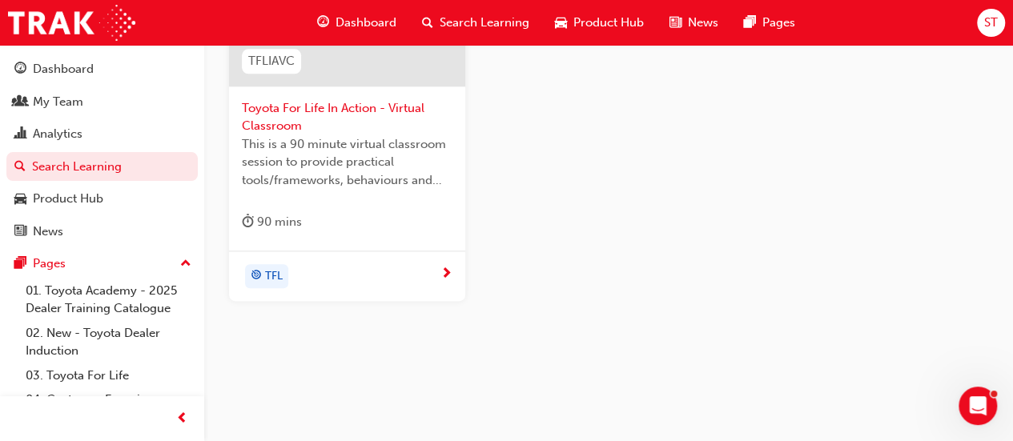
scroll to position [857, 0]
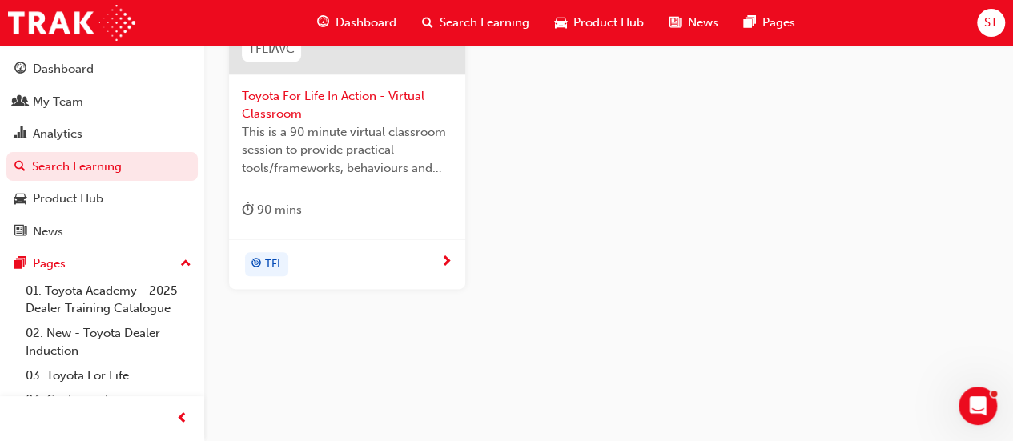
click at [450, 258] on span "next-icon" at bounding box center [446, 262] width 12 height 14
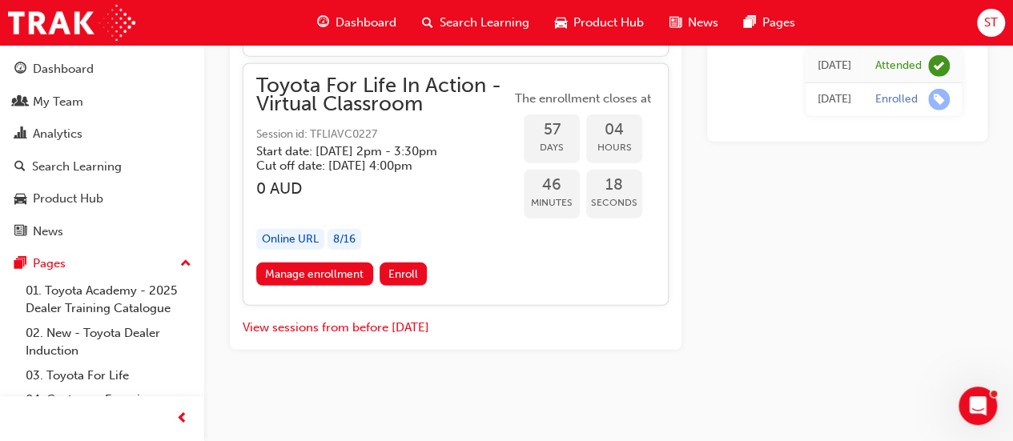
scroll to position [21265, 0]
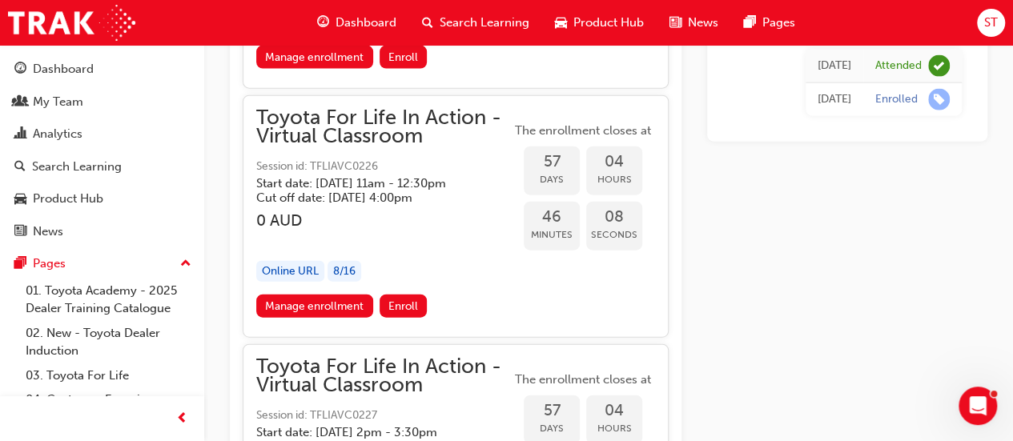
scroll to position [20038, 0]
